Goal: Task Accomplishment & Management: Manage account settings

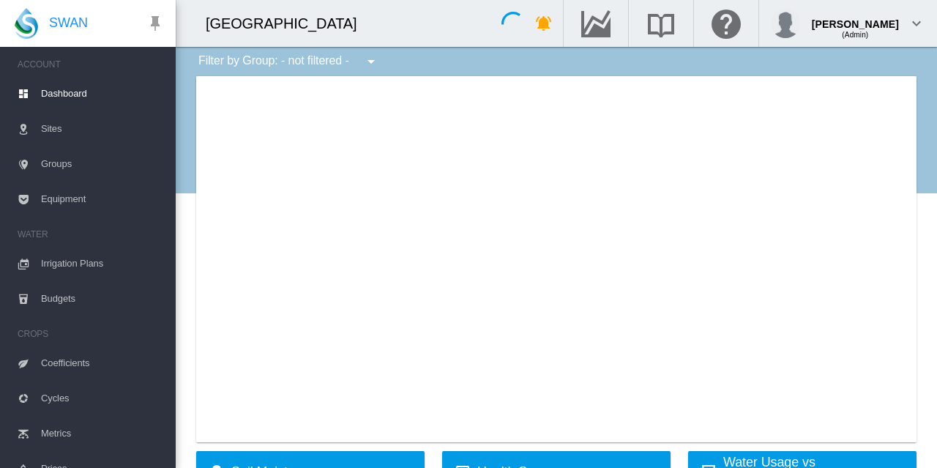
type input "**********"
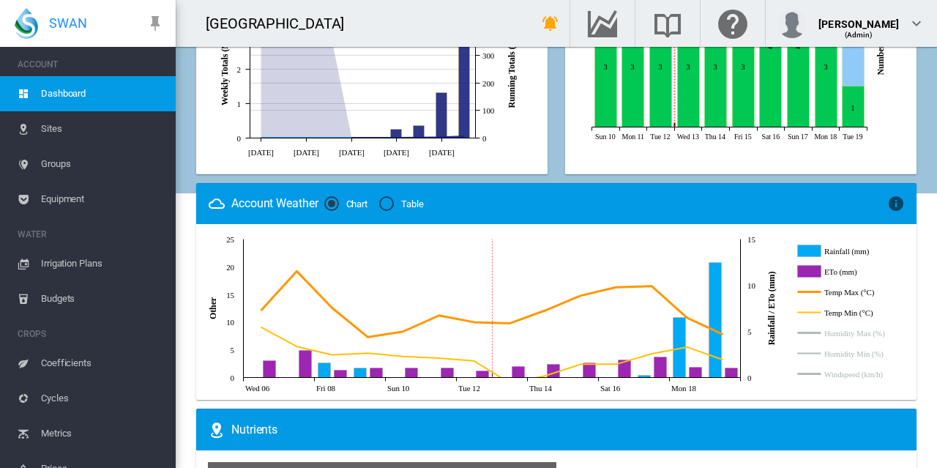
scroll to position [766, 0]
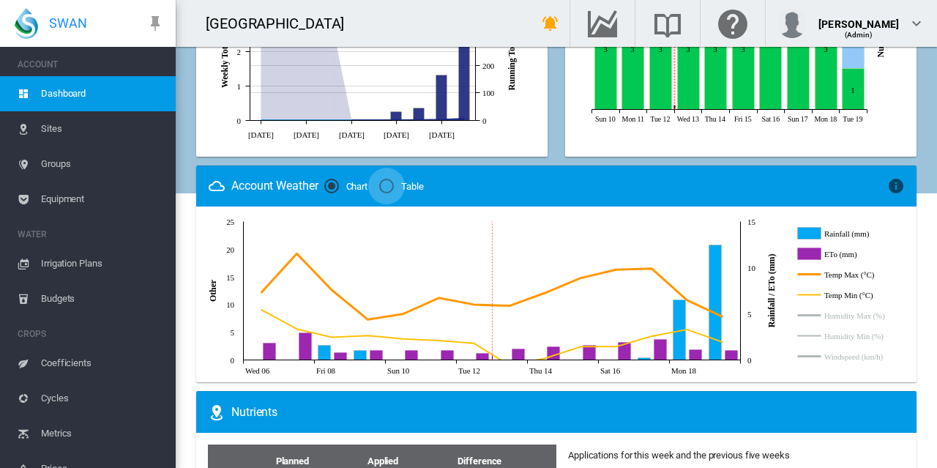
click at [393, 187] on div "Table" at bounding box center [386, 186] width 15 height 15
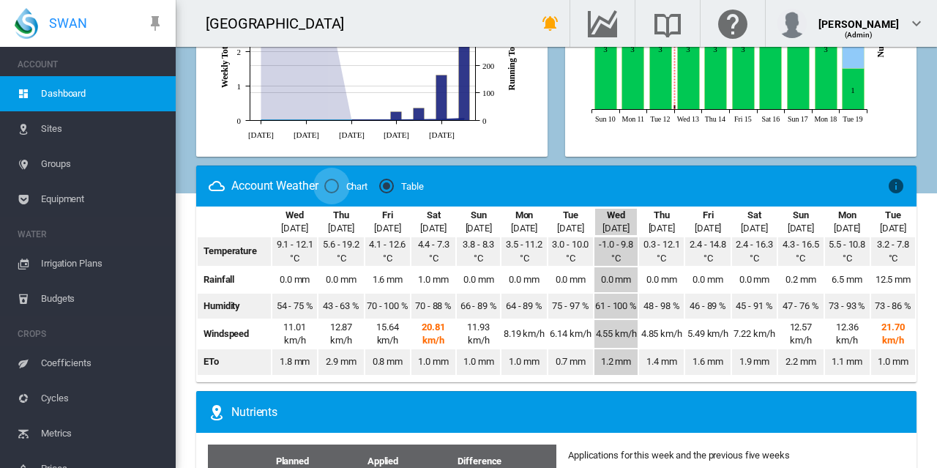
click at [329, 190] on div "Chart" at bounding box center [331, 186] width 15 height 15
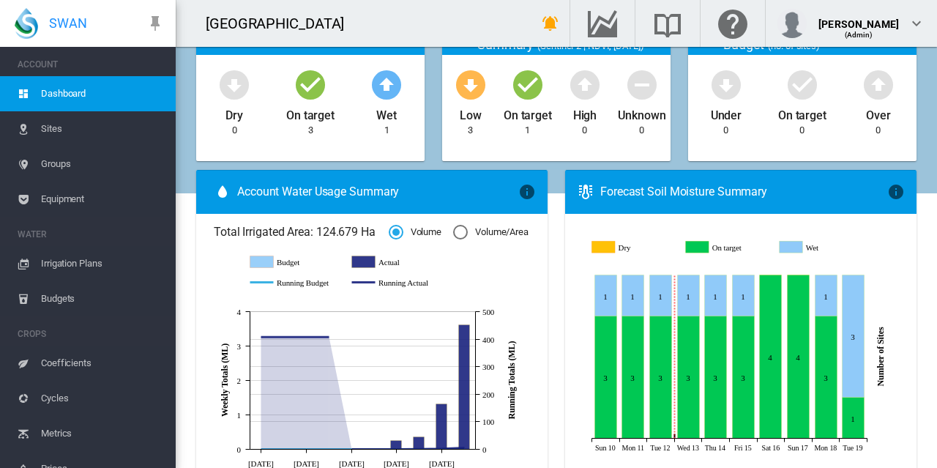
scroll to position [165, 0]
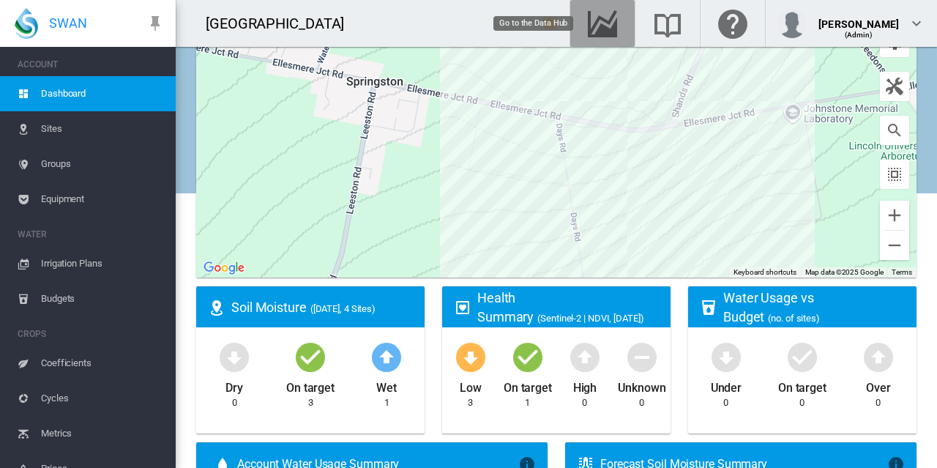
click at [598, 20] on md-icon "Go to the Data Hub" at bounding box center [602, 24] width 35 height 18
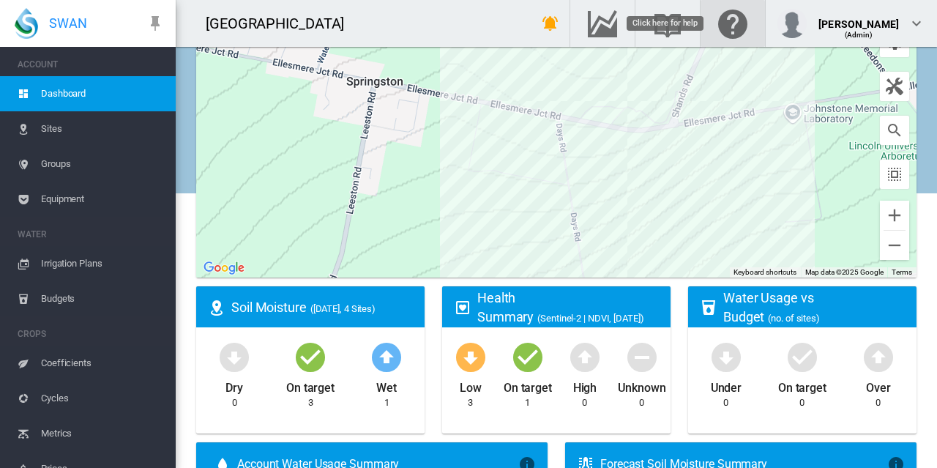
click at [737, 29] on md-icon "Click here for help" at bounding box center [733, 24] width 35 height 18
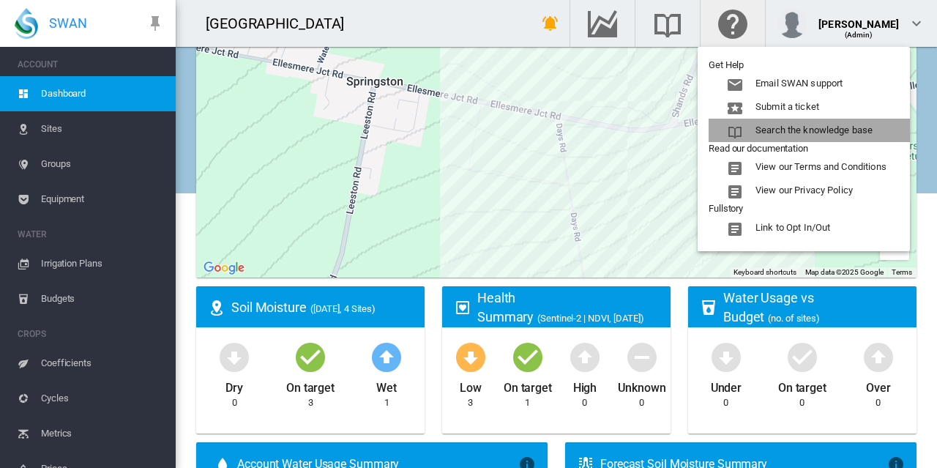
click at [792, 130] on button "Search the knowledge base" at bounding box center [809, 130] width 201 height 23
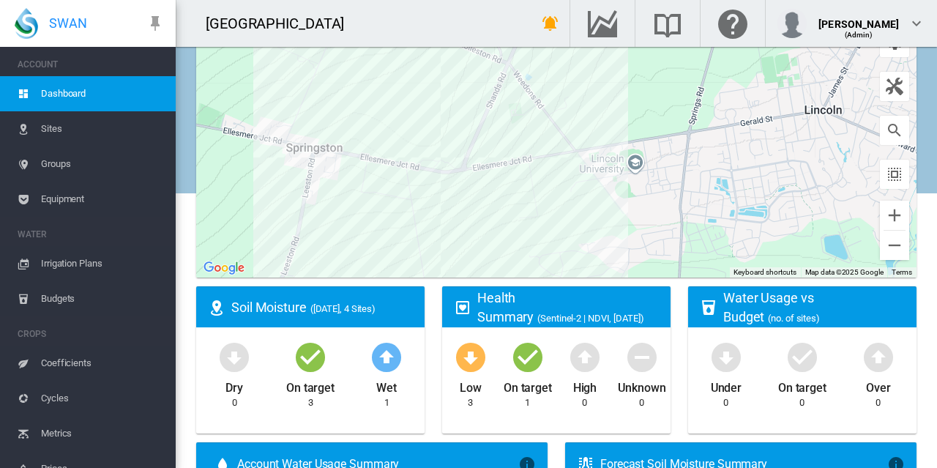
click at [62, 127] on span "Sites" at bounding box center [102, 128] width 123 height 35
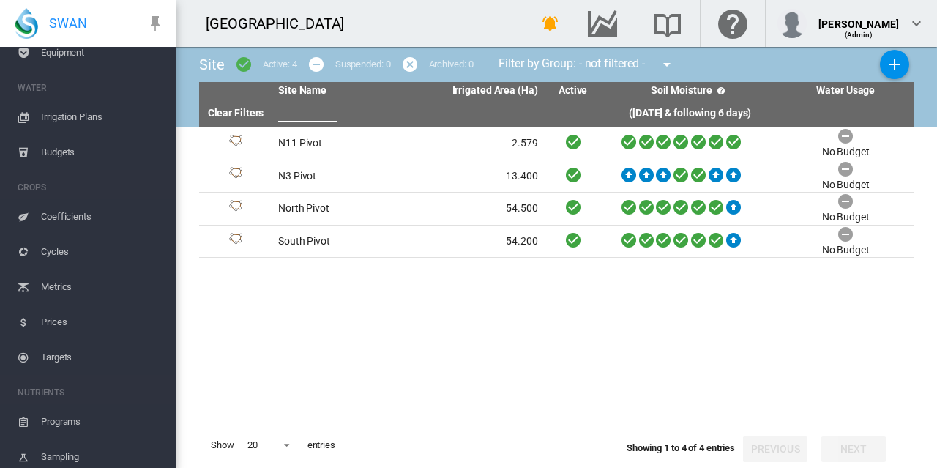
scroll to position [220, 0]
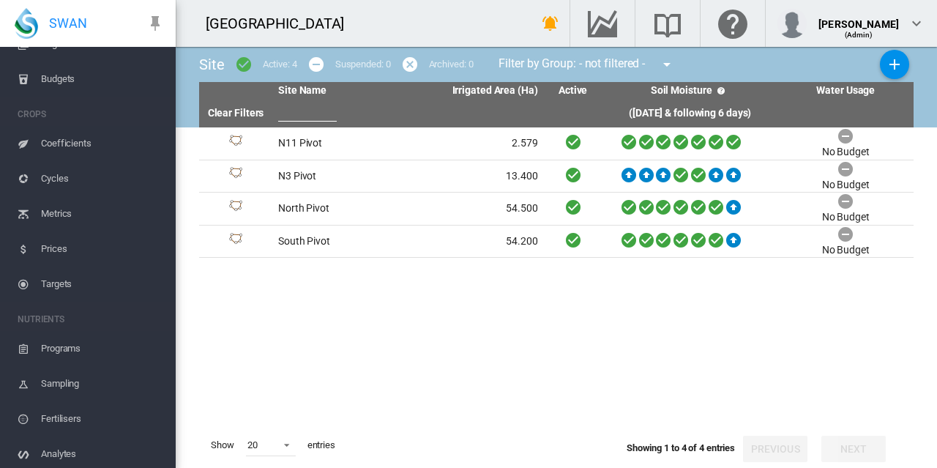
click at [55, 209] on span "Metrics" at bounding box center [102, 213] width 123 height 35
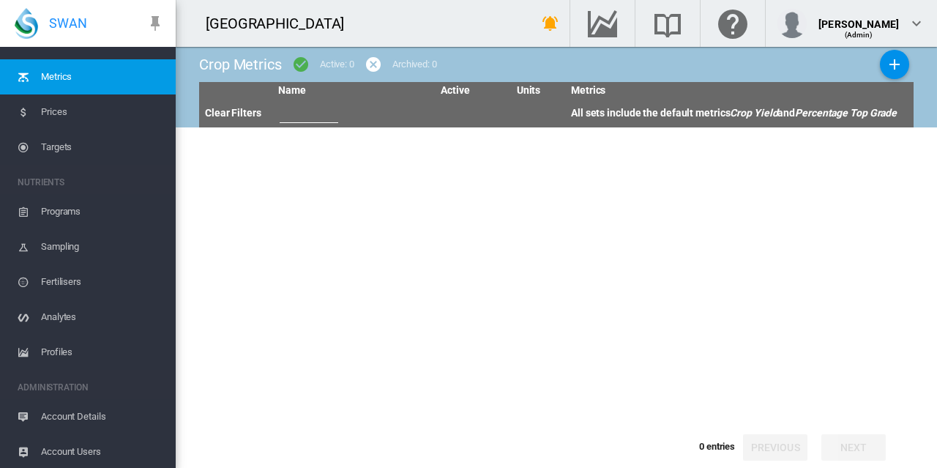
scroll to position [357, 0]
click at [70, 311] on span "Analytes" at bounding box center [102, 316] width 123 height 35
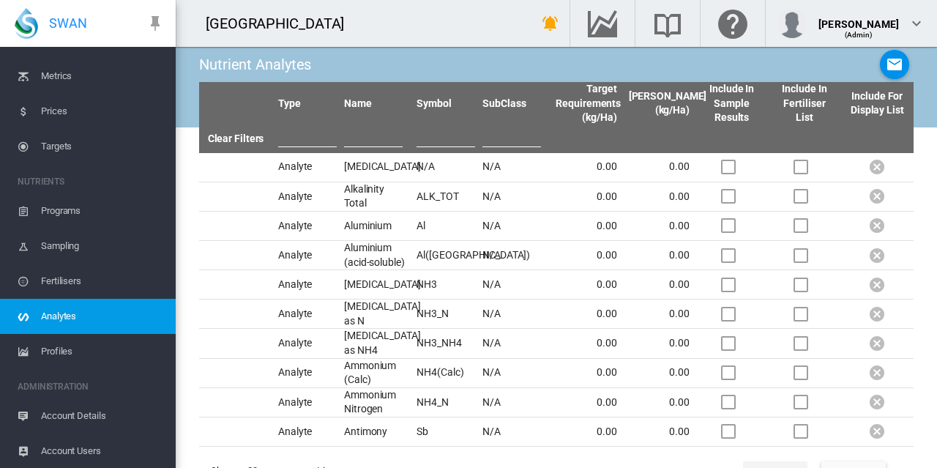
click at [65, 348] on span "Profiles" at bounding box center [102, 351] width 123 height 35
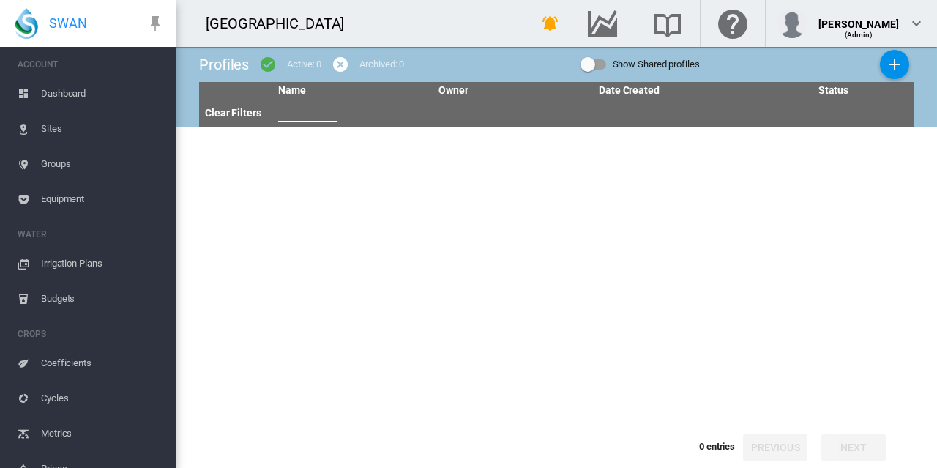
click at [72, 88] on span "Dashboard" at bounding box center [102, 93] width 123 height 35
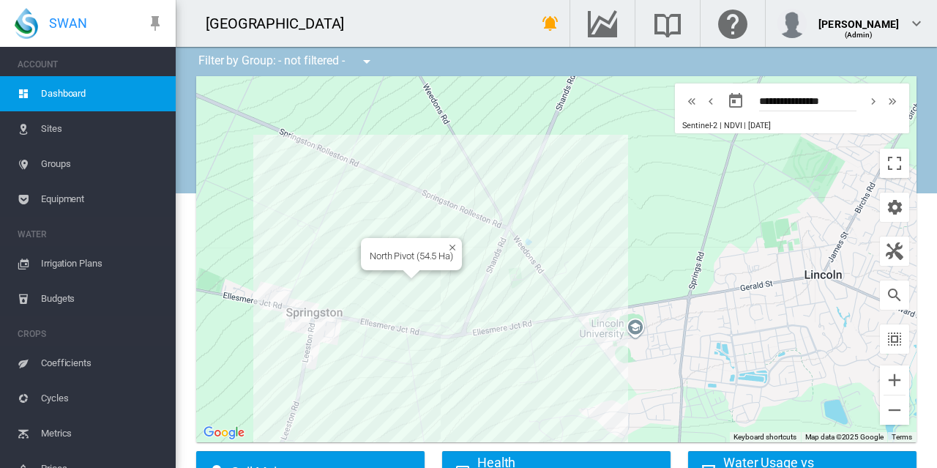
click at [452, 276] on div "To navigate, press the arrow keys. North Pivot (54.5 Ha)" at bounding box center [556, 259] width 721 height 366
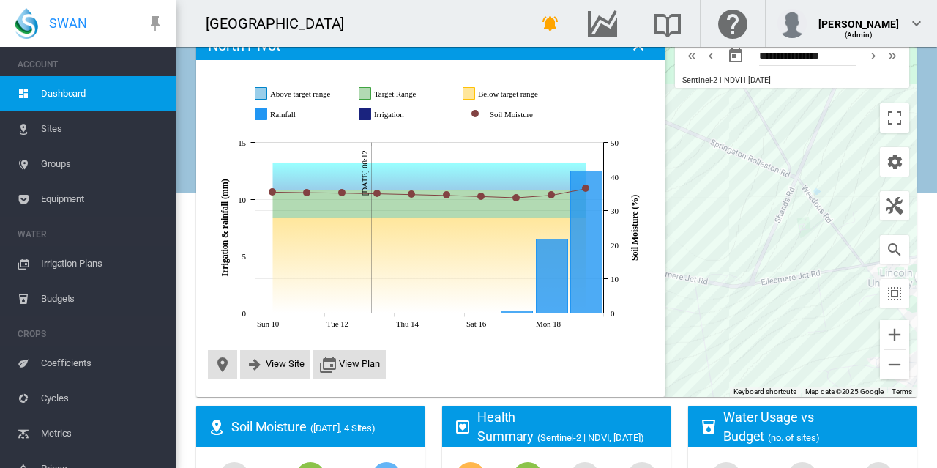
scroll to position [73, 0]
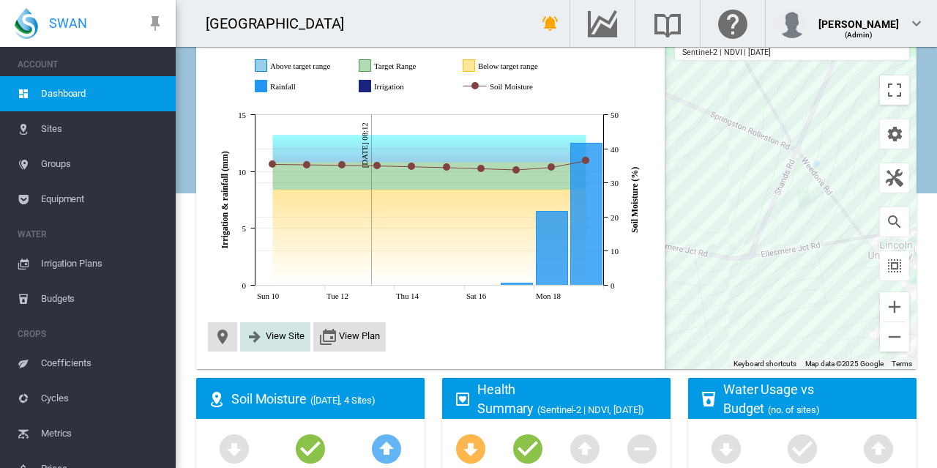
click at [291, 333] on span "View Site" at bounding box center [285, 335] width 39 height 11
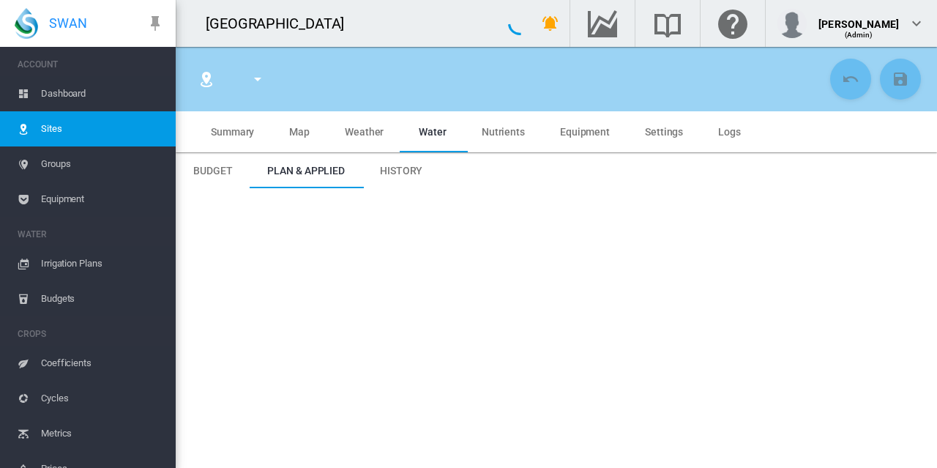
type input "**********"
type input "*********"
type input "**"
type input "******"
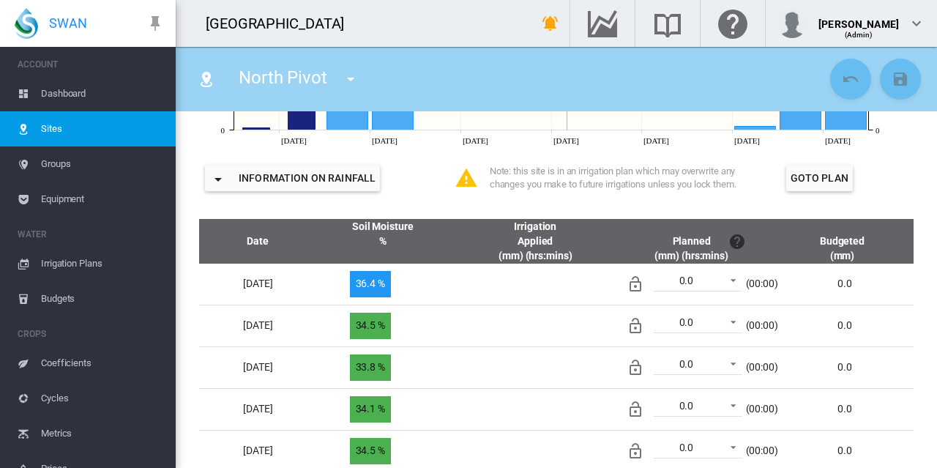
scroll to position [439, 0]
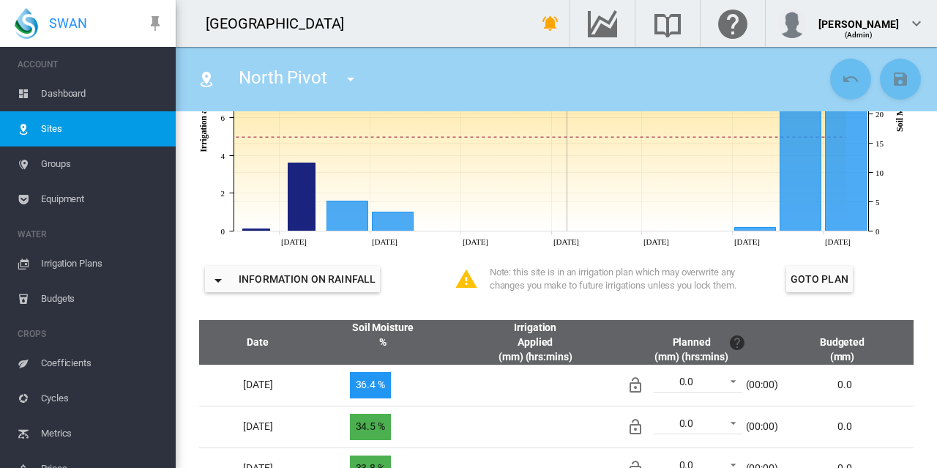
click at [265, 278] on button "Information on Rainfall" at bounding box center [292, 279] width 175 height 26
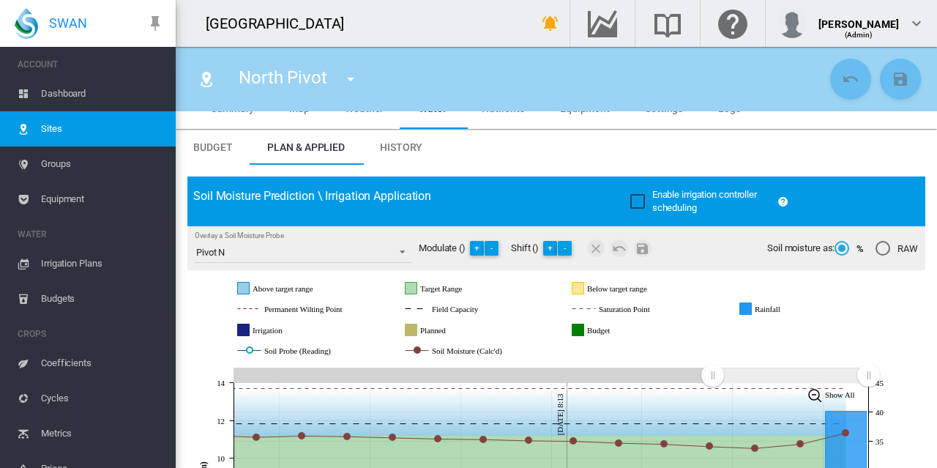
scroll to position [0, 0]
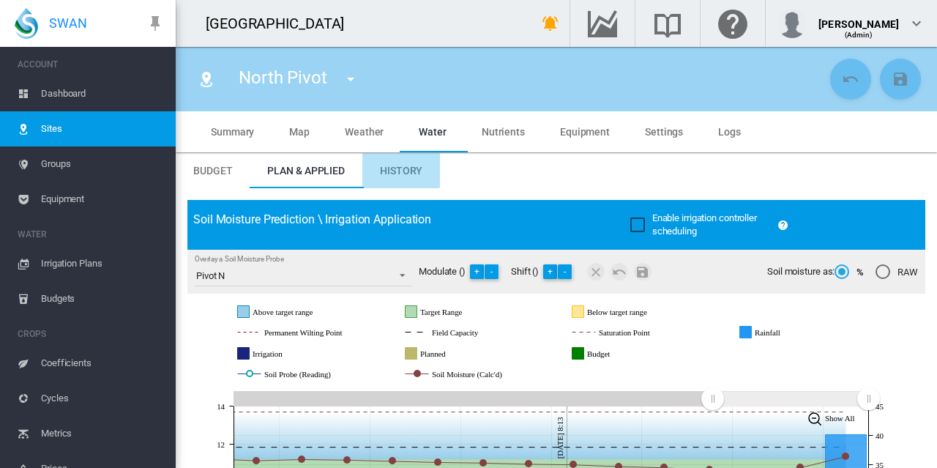
click at [397, 171] on span "History" at bounding box center [401, 171] width 42 height 12
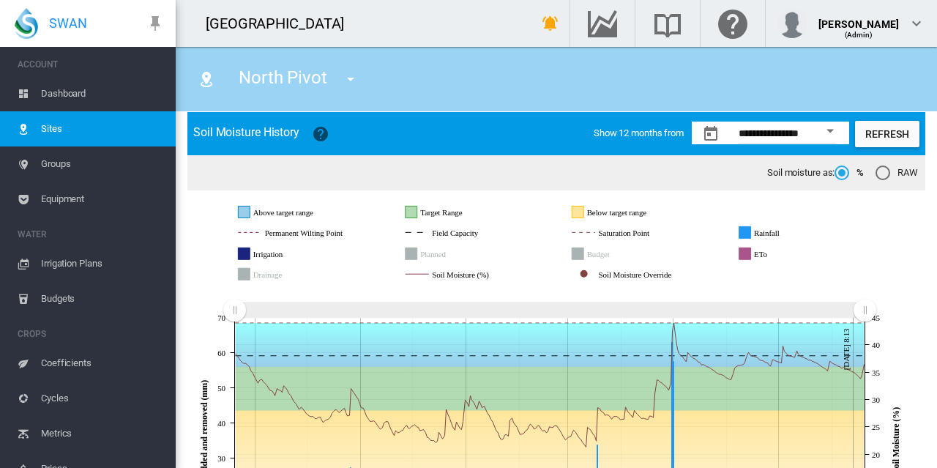
scroll to position [70, 0]
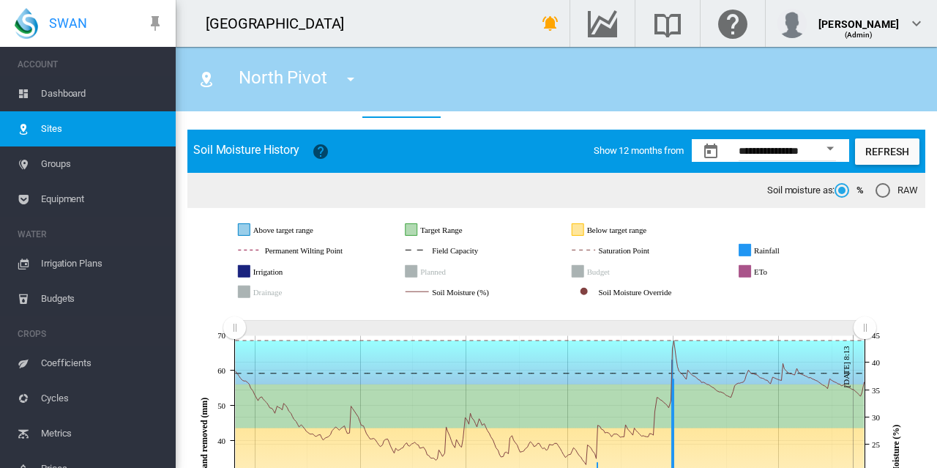
click at [649, 155] on span "Show 12 months from" at bounding box center [639, 150] width 90 height 11
click at [818, 152] on button "Open calendar" at bounding box center [830, 148] width 26 height 26
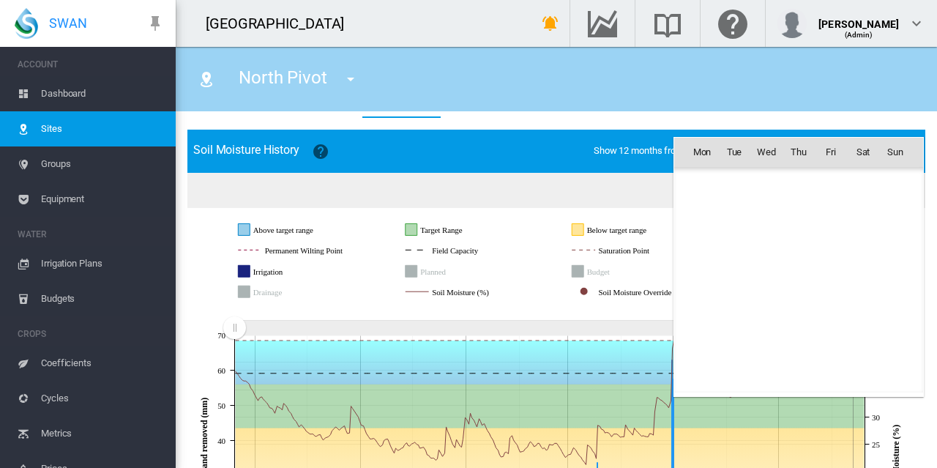
scroll to position [33963, 0]
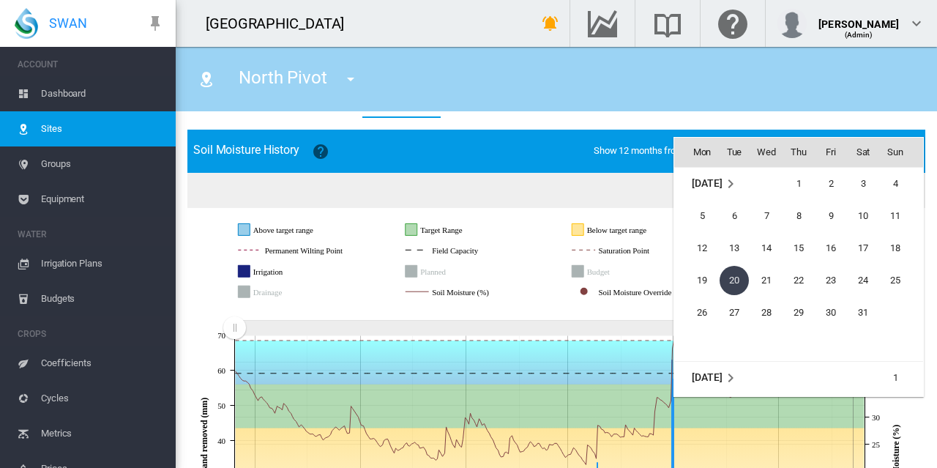
click at [818, 146] on th "Fri" at bounding box center [831, 152] width 32 height 29
click at [562, 135] on div at bounding box center [468, 234] width 937 height 468
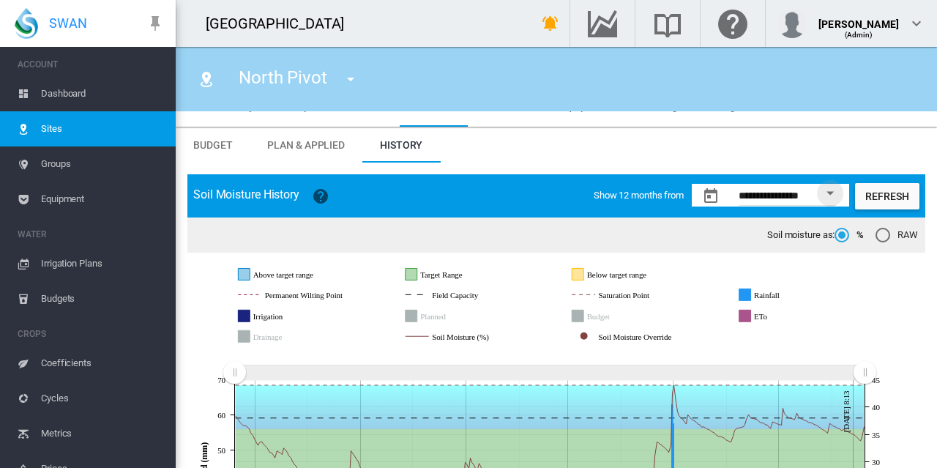
scroll to position [0, 0]
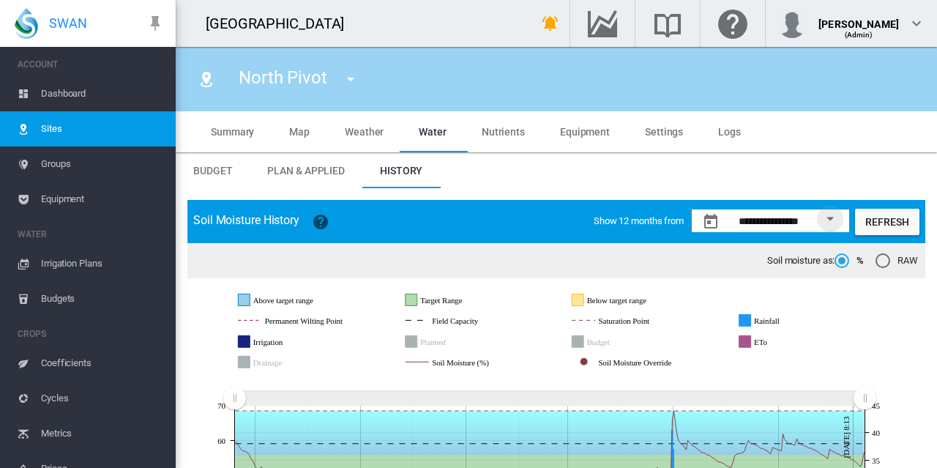
click at [372, 128] on span "Weather" at bounding box center [364, 132] width 39 height 12
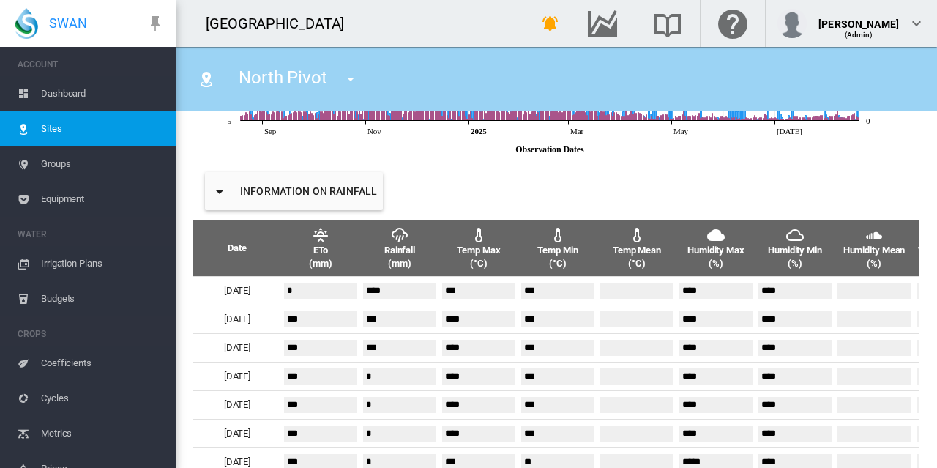
scroll to position [220, 0]
